Goal: Information Seeking & Learning: Find specific fact

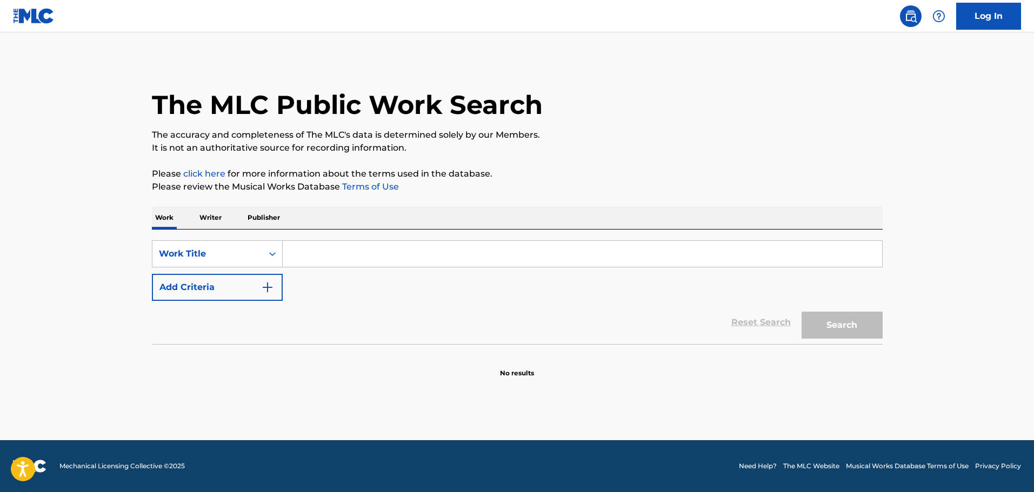
drag, startPoint x: 394, startPoint y: 268, endPoint x: 393, endPoint y: 259, distance: 8.7
click at [394, 268] on div "SearchWithCriteriad5d0d605-3b11-4abc-b54c-999ee1d82c7f Work Title Add Criteria" at bounding box center [517, 271] width 731 height 61
click at [389, 250] on input "Search Form" at bounding box center [582, 254] width 599 height 26
paste input "BLUE'S BIG CITY ADVENTURE"
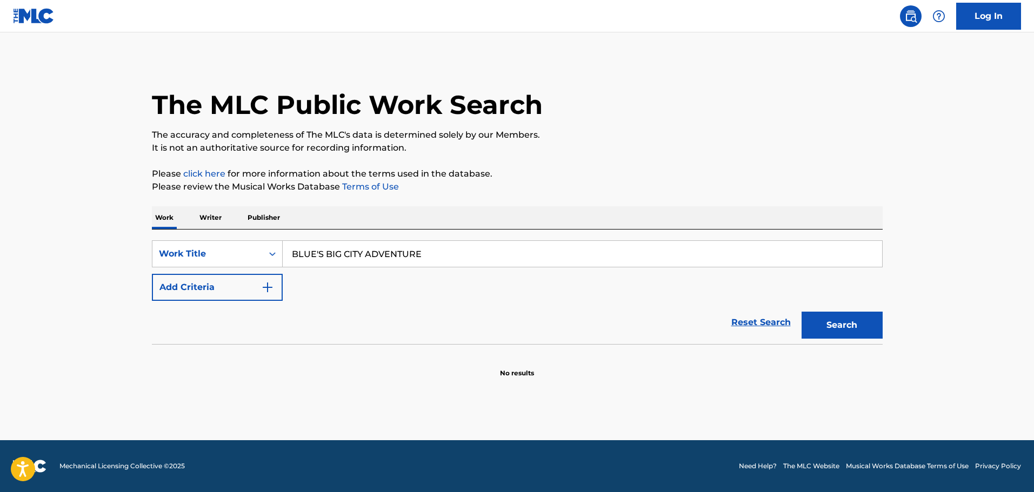
type input "BLUE'S BIG CITY ADVENTURE"
click at [834, 324] on button "Search" at bounding box center [842, 325] width 81 height 27
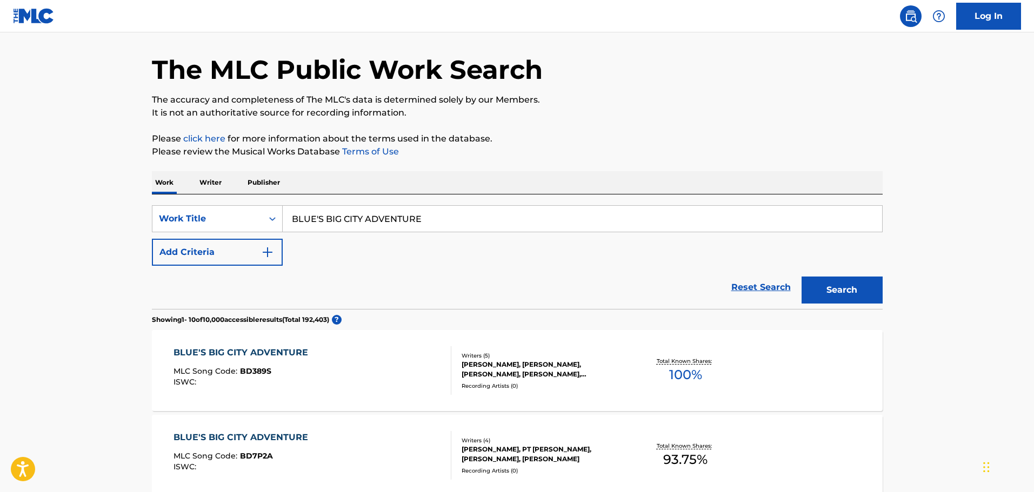
scroll to position [54, 0]
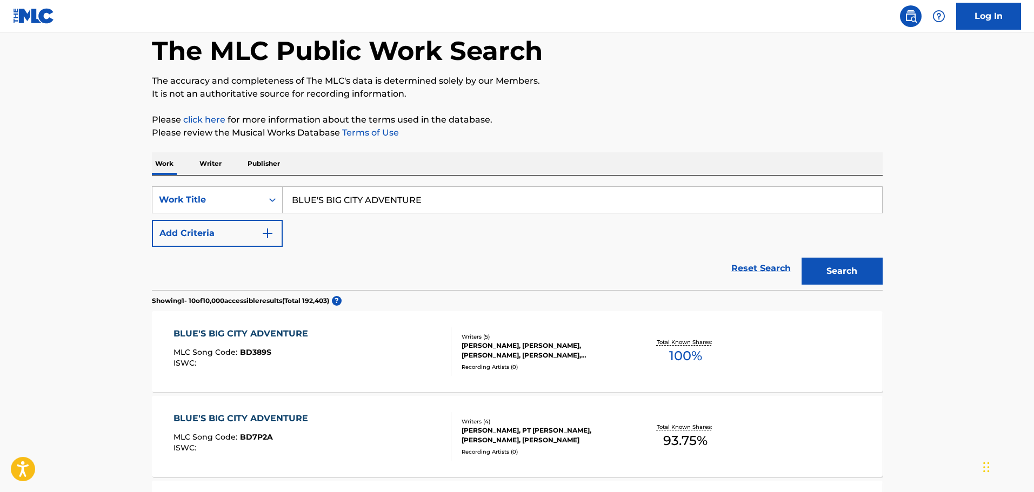
click at [543, 423] on div "Writers ( 4 )" at bounding box center [543, 422] width 163 height 8
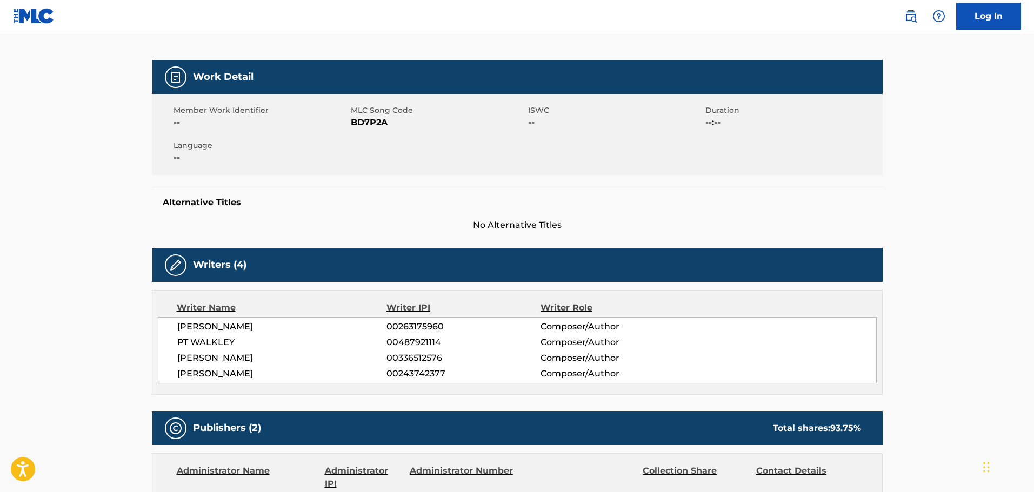
scroll to position [108, 0]
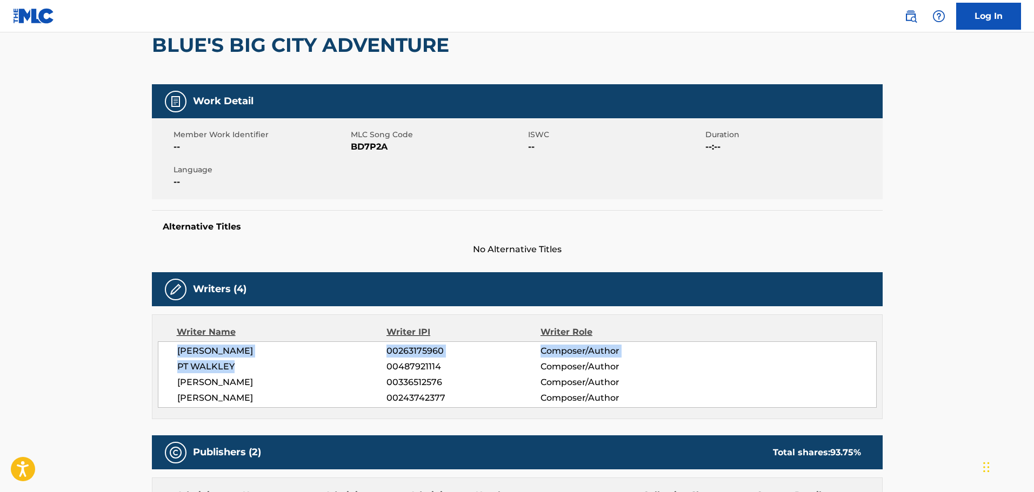
drag, startPoint x: 241, startPoint y: 365, endPoint x: 124, endPoint y: 355, distance: 117.8
click at [124, 355] on main "< Back to public search results Copy work link BLUE'S BIG CITY ADVENTURE Work D…" at bounding box center [517, 451] width 1034 height 1054
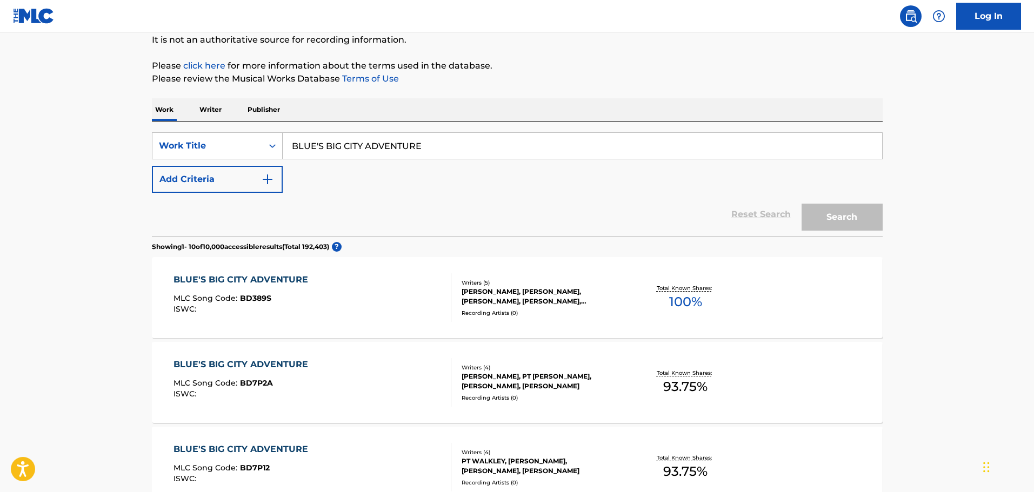
scroll to position [54, 0]
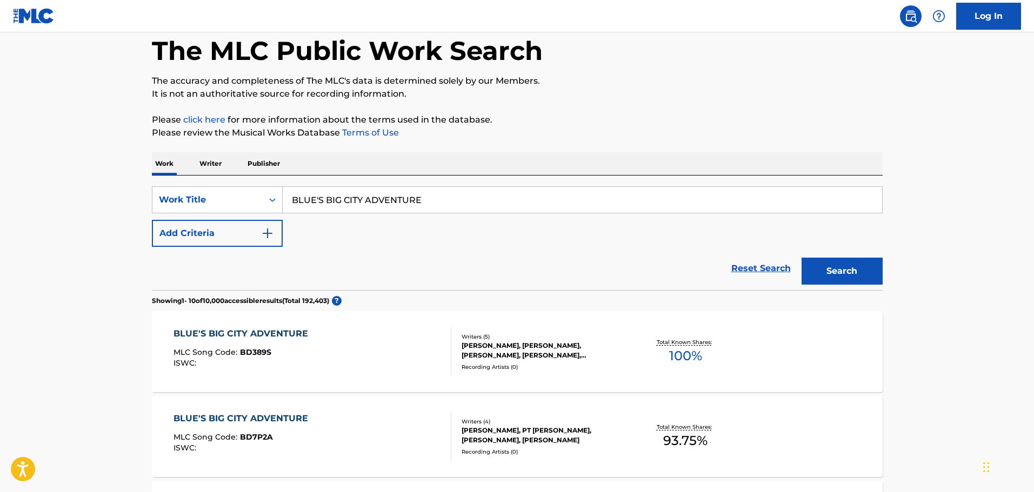
click at [178, 236] on button "Add Criteria" at bounding box center [217, 233] width 131 height 27
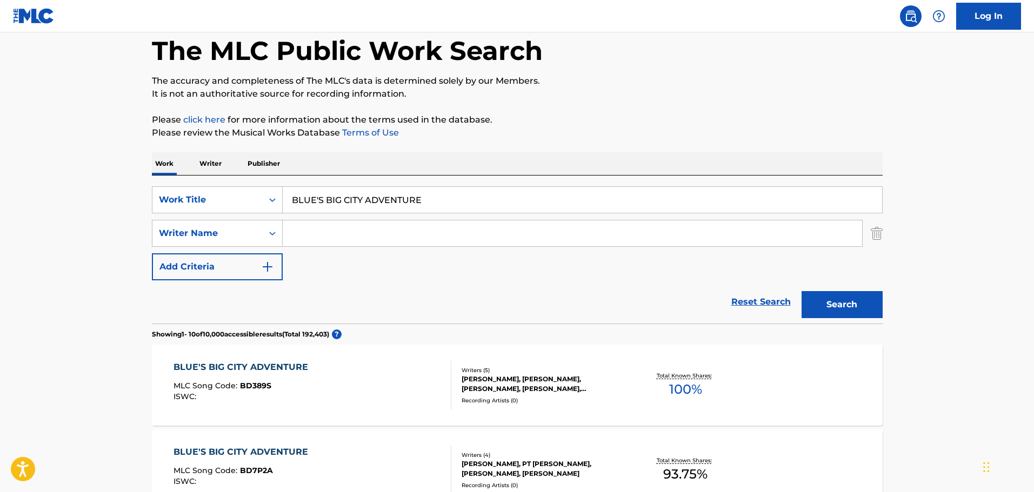
click at [411, 237] on input "Search Form" at bounding box center [572, 234] width 579 height 26
paste input "[PERSON_NAME]"
type input "[PERSON_NAME]"
click at [857, 310] on button "Search" at bounding box center [842, 304] width 81 height 27
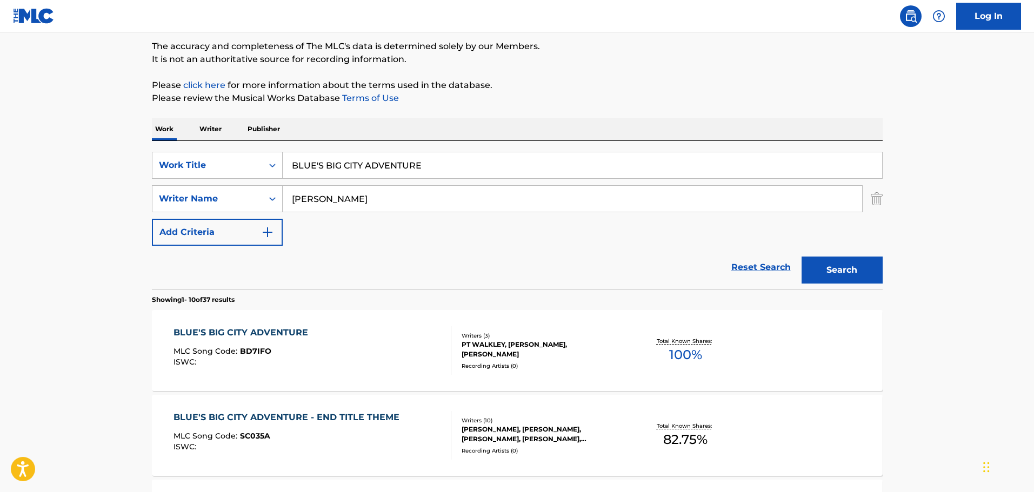
scroll to position [108, 0]
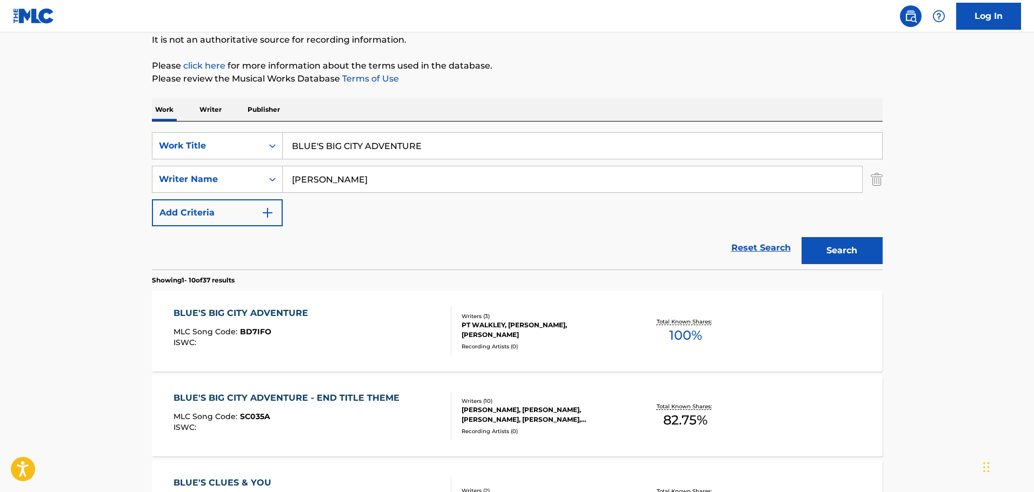
click at [555, 346] on div "BLUE'S BIG CITY ADVENTURE MLC Song Code : BD7IFO ISWC : Writers ( 3 ) PT [PERSO…" at bounding box center [517, 331] width 731 height 81
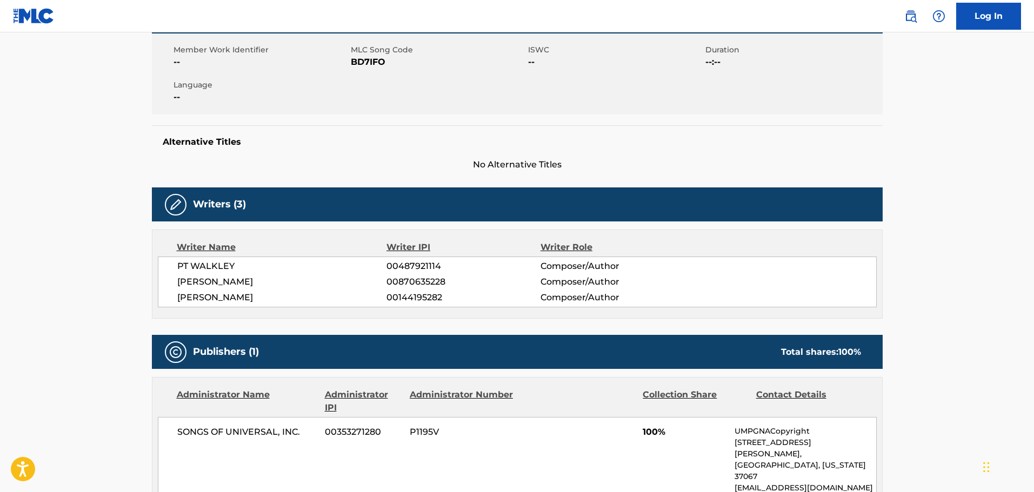
scroll to position [270, 0]
